Goal: Register for event/course

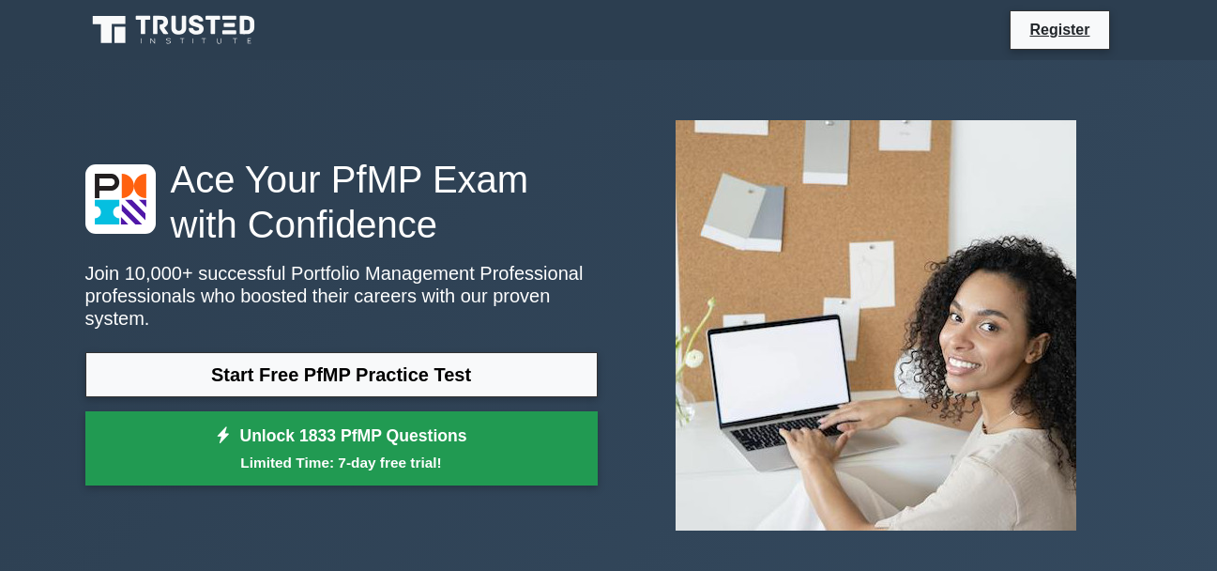
click at [355, 414] on link "Unlock 1833 PfMP Questions Limited Time: 7-day free trial!" at bounding box center [341, 448] width 512 height 75
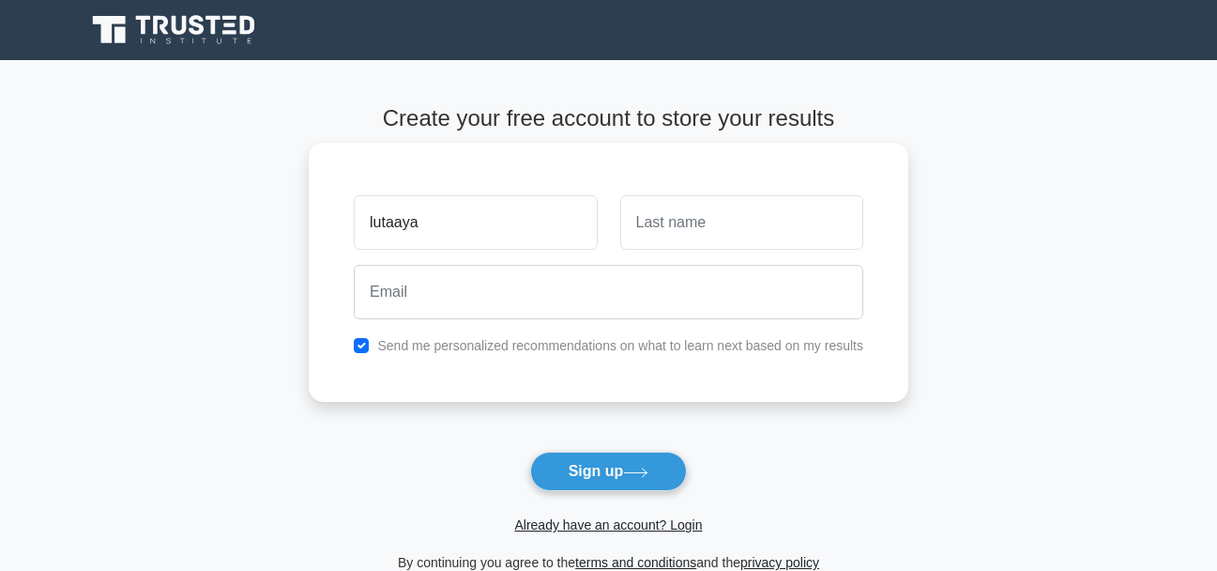
type input "lutaaya"
click at [652, 212] on input "text" at bounding box center [741, 222] width 243 height 54
type input "[PERSON_NAME]"
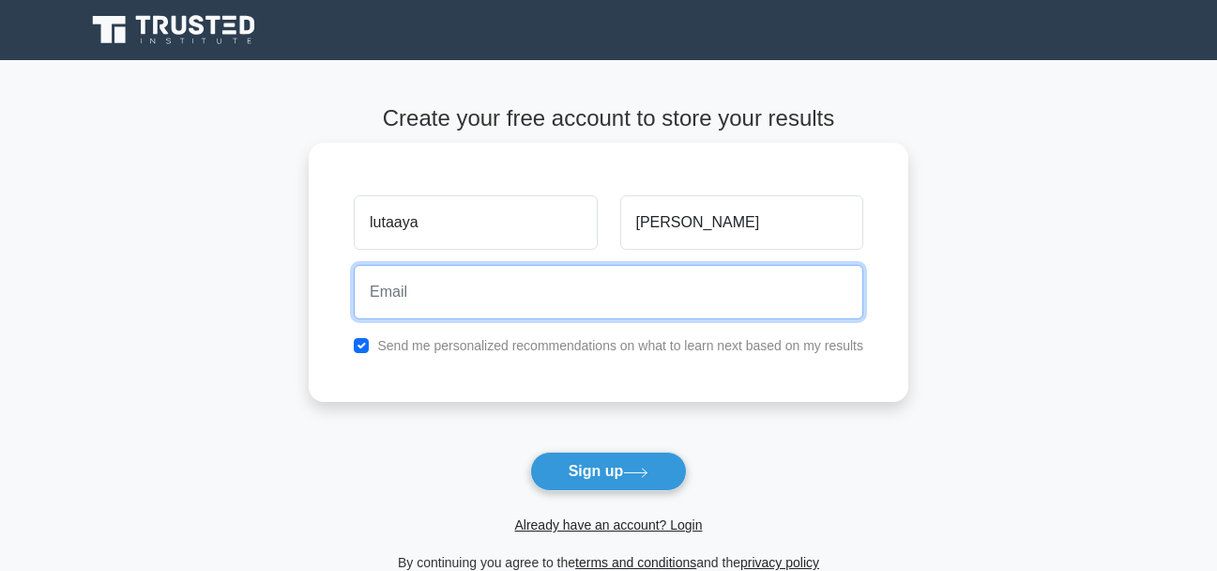
click at [554, 304] on input "email" at bounding box center [609, 292] width 510 height 54
click at [494, 294] on input "henrylutaaya811" at bounding box center [609, 292] width 510 height 54
click at [488, 292] on input "henrylutaaya@87,com" at bounding box center [609, 292] width 510 height 54
click at [491, 292] on input "henrylutaaya@87,com" at bounding box center [609, 292] width 510 height 54
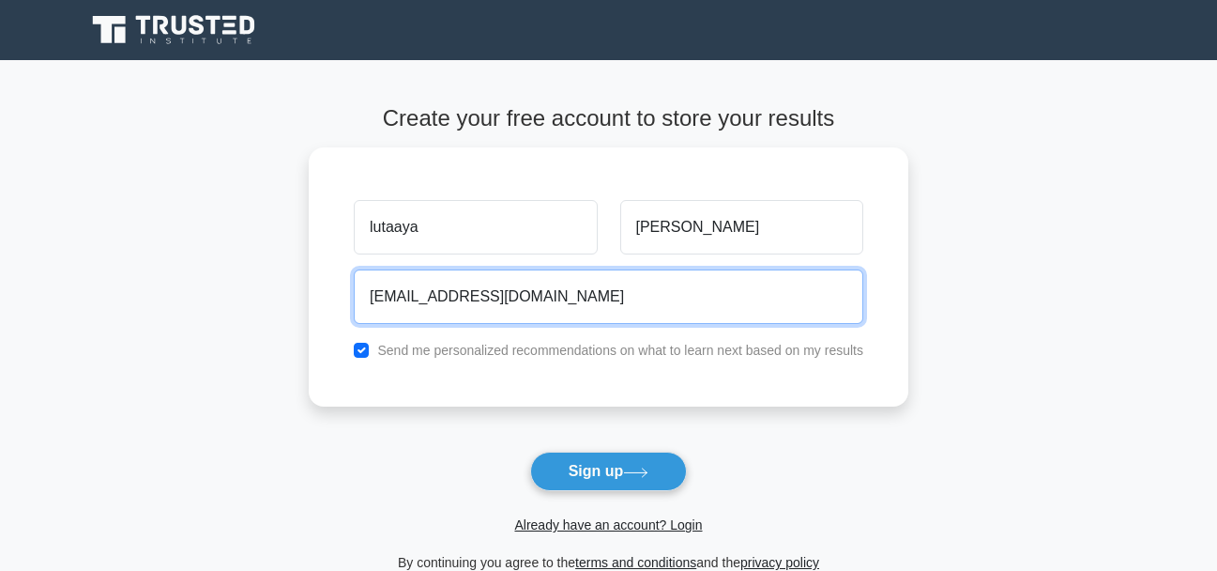
type input "[EMAIL_ADDRESS][DOMAIN_NAME]"
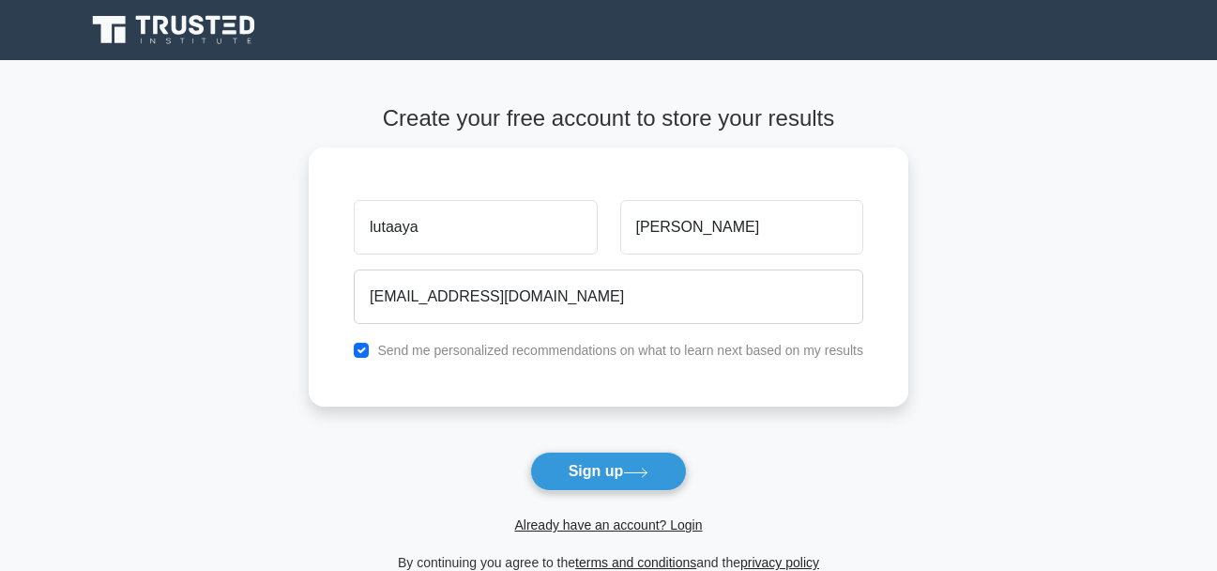
click at [566, 467] on button "Sign up" at bounding box center [609, 470] width 158 height 39
